Goal: Task Accomplishment & Management: Manage account settings

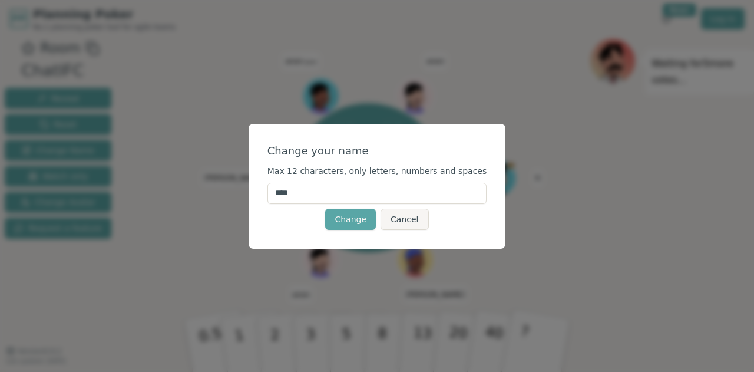
drag, startPoint x: 343, startPoint y: 190, endPoint x: 285, endPoint y: 193, distance: 58.4
click at [285, 193] on input "****" at bounding box center [378, 193] width 220 height 21
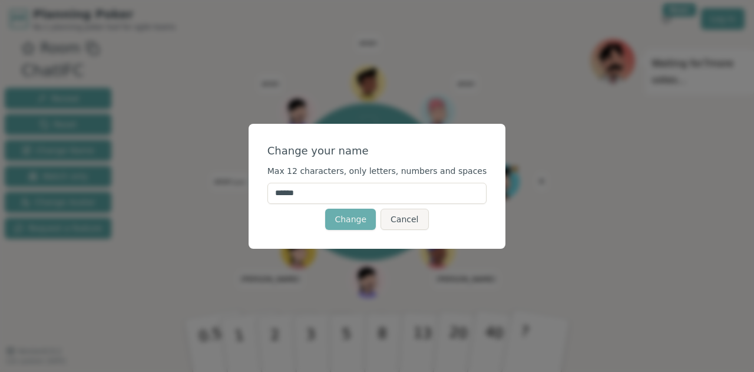
type input "******"
click at [343, 225] on button "Change" at bounding box center [350, 219] width 51 height 21
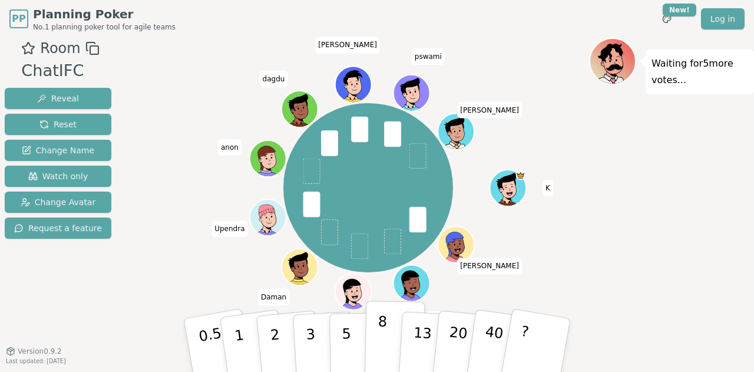
click at [381, 357] on p "8" at bounding box center [382, 345] width 10 height 64
click at [421, 346] on p "13" at bounding box center [422, 344] width 22 height 65
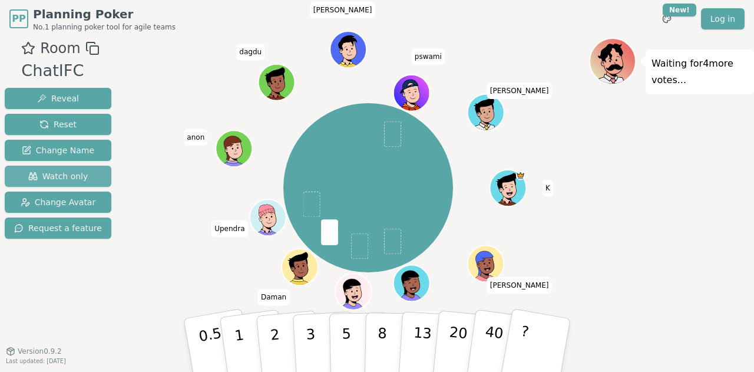
click at [38, 179] on span "Watch only" at bounding box center [58, 176] width 60 height 12
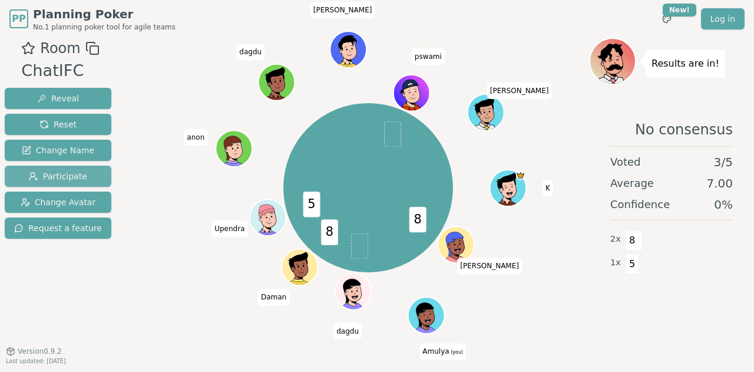
click at [29, 181] on span "Participate" at bounding box center [58, 176] width 58 height 12
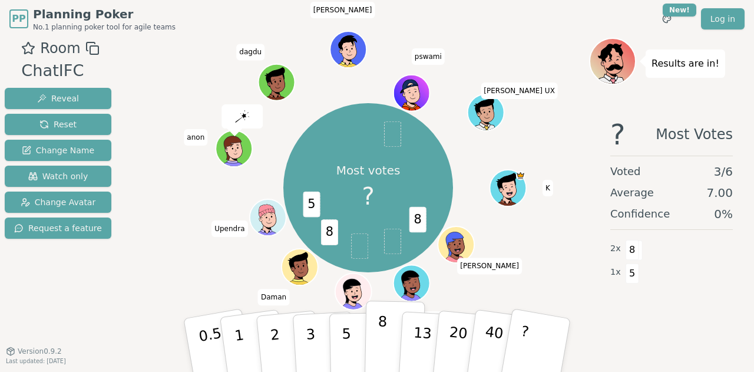
click at [379, 357] on p "8" at bounding box center [382, 345] width 10 height 64
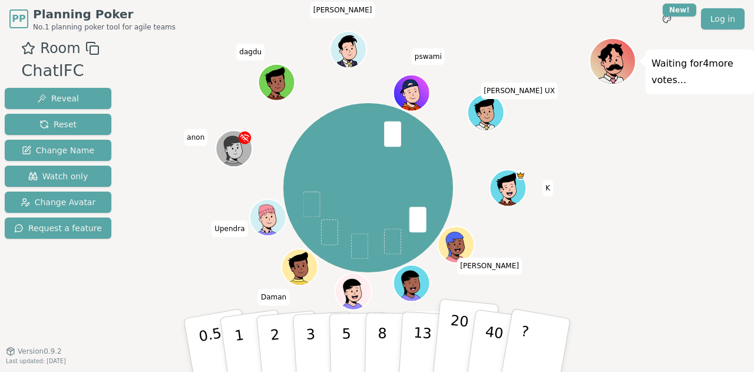
click at [459, 334] on p "20" at bounding box center [458, 344] width 24 height 65
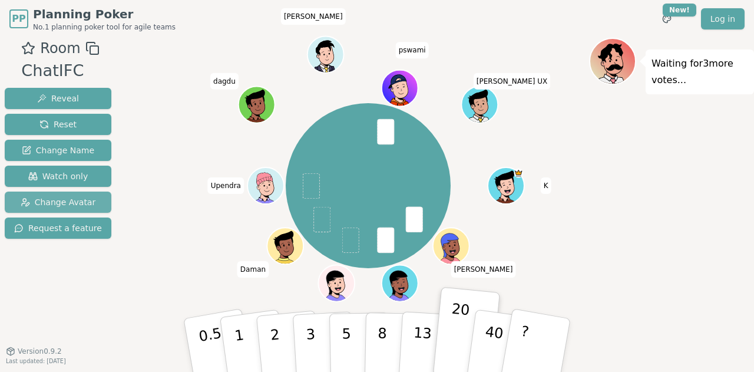
click at [74, 199] on span "Change Avatar" at bounding box center [58, 202] width 75 height 12
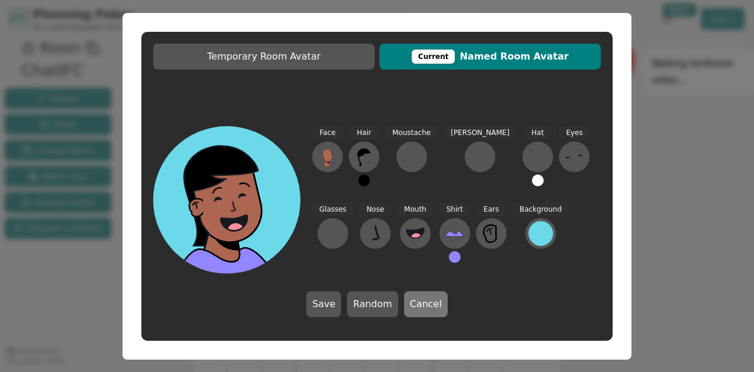
click at [424, 302] on button "Cancel" at bounding box center [426, 304] width 44 height 26
